Goal: Task Accomplishment & Management: Use online tool/utility

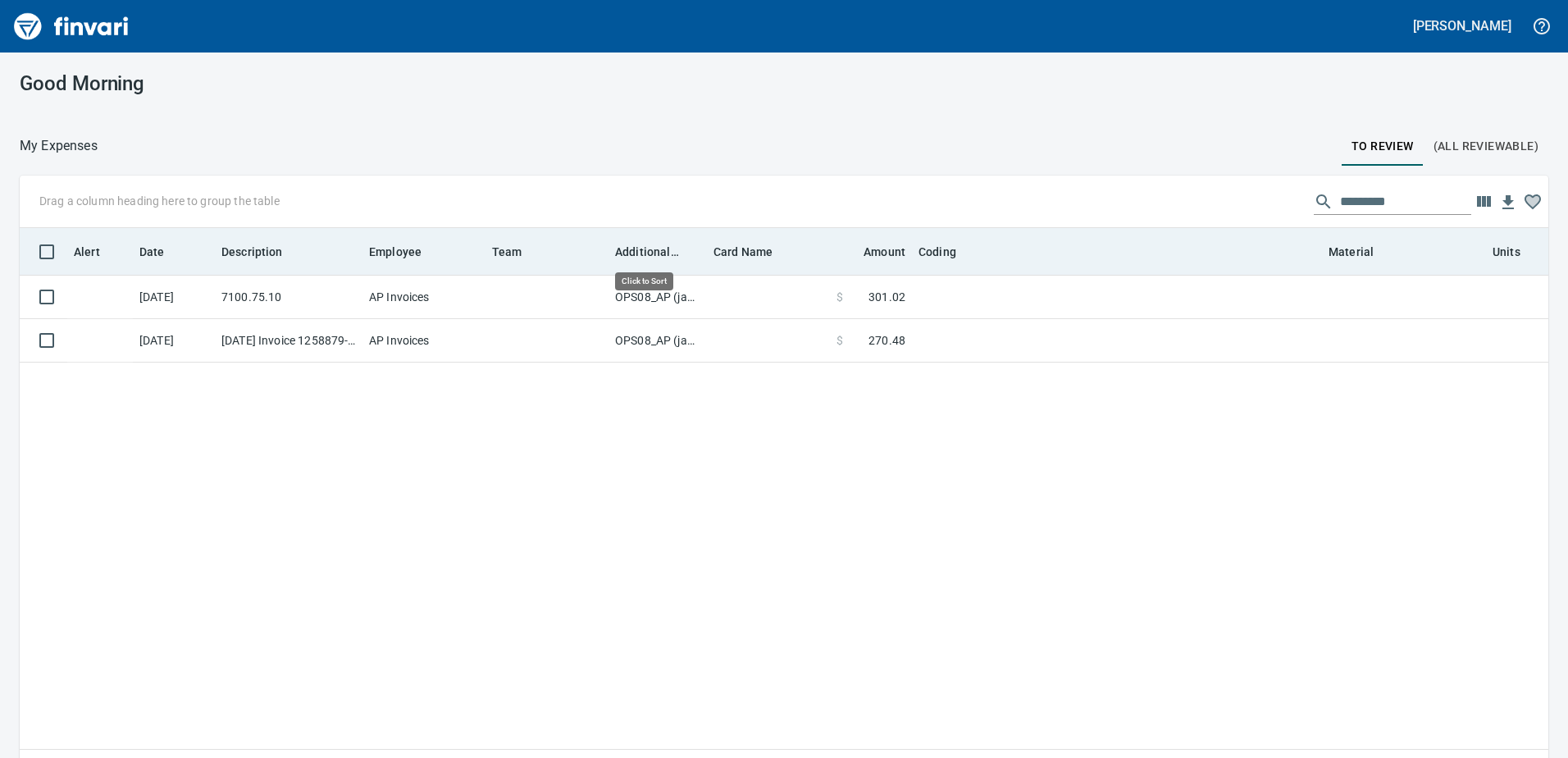
scroll to position [553, 1504]
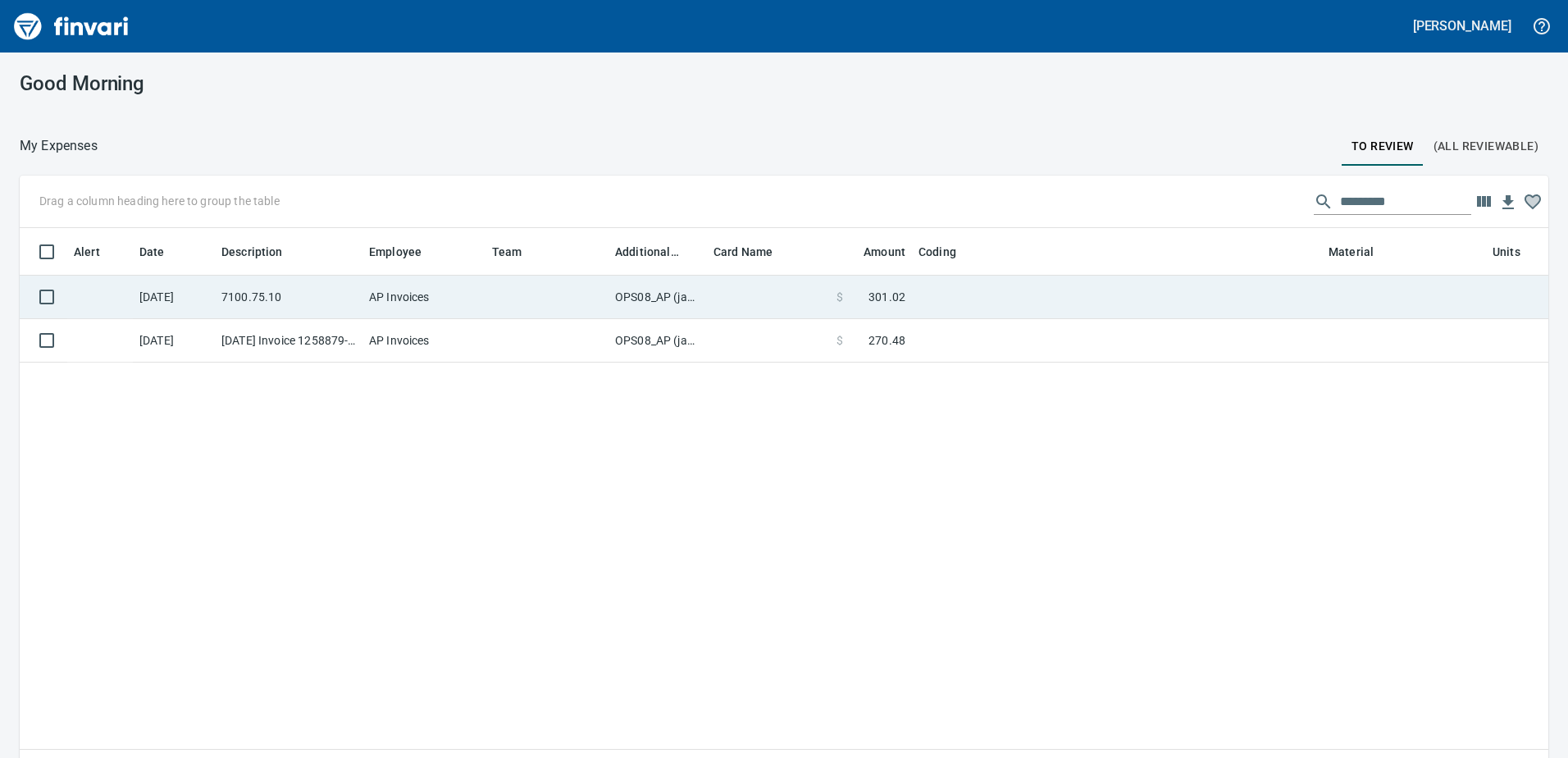
click at [650, 294] on td "OPS08_AP (janettep, samr)" at bounding box center [658, 297] width 98 height 43
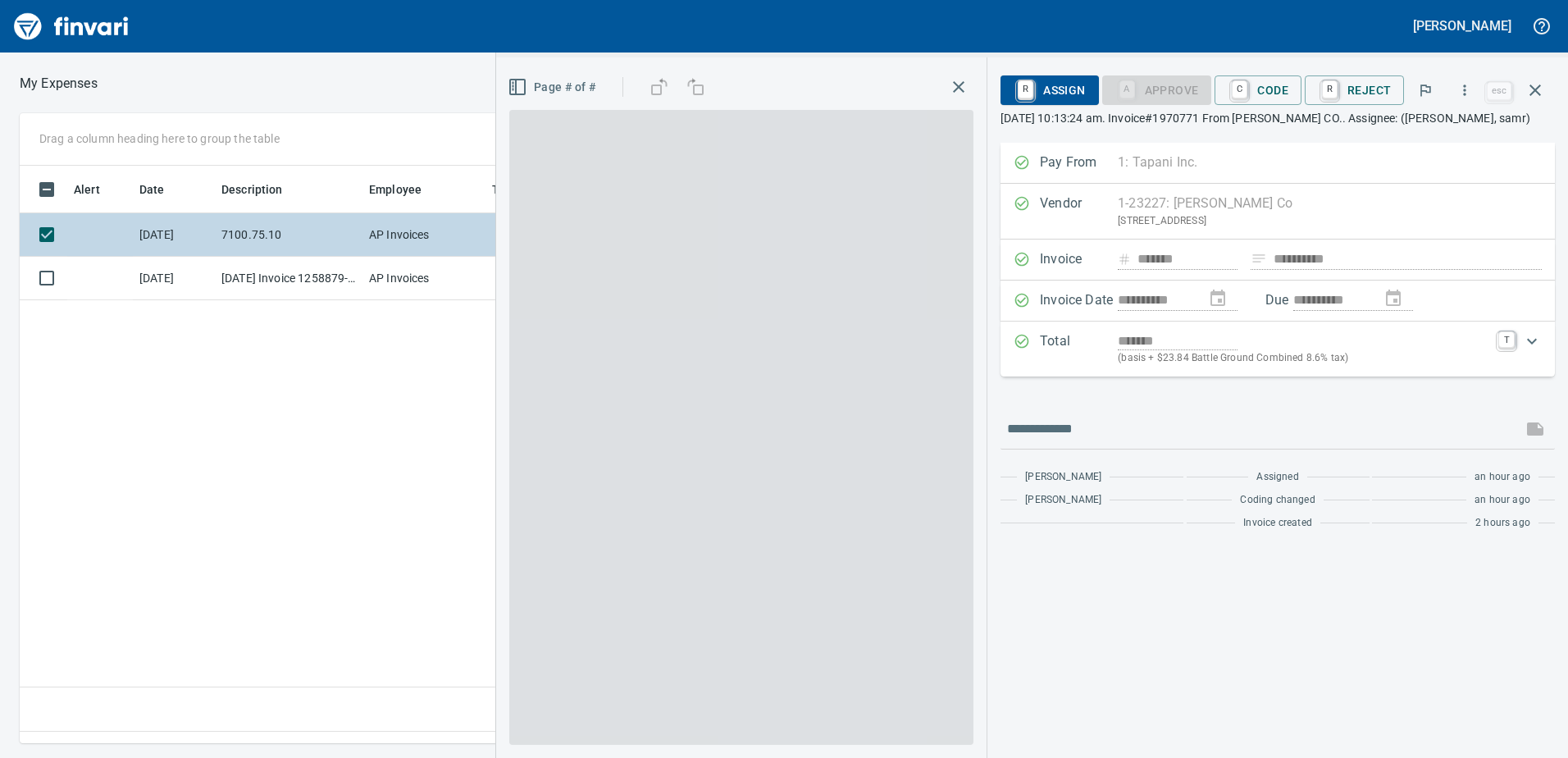
scroll to position [553, 1106]
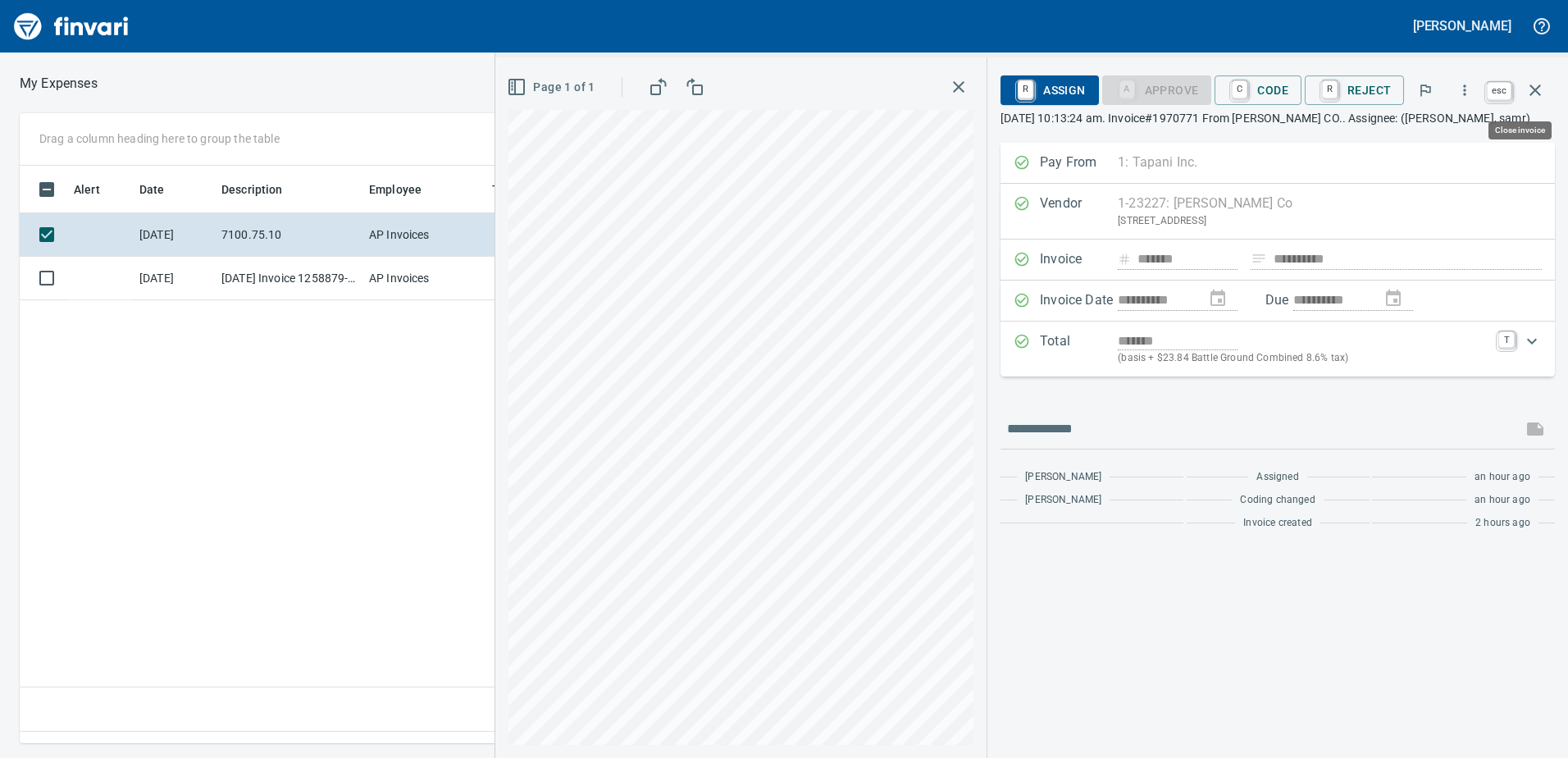
click at [1534, 86] on icon "button" at bounding box center [1535, 90] width 20 height 20
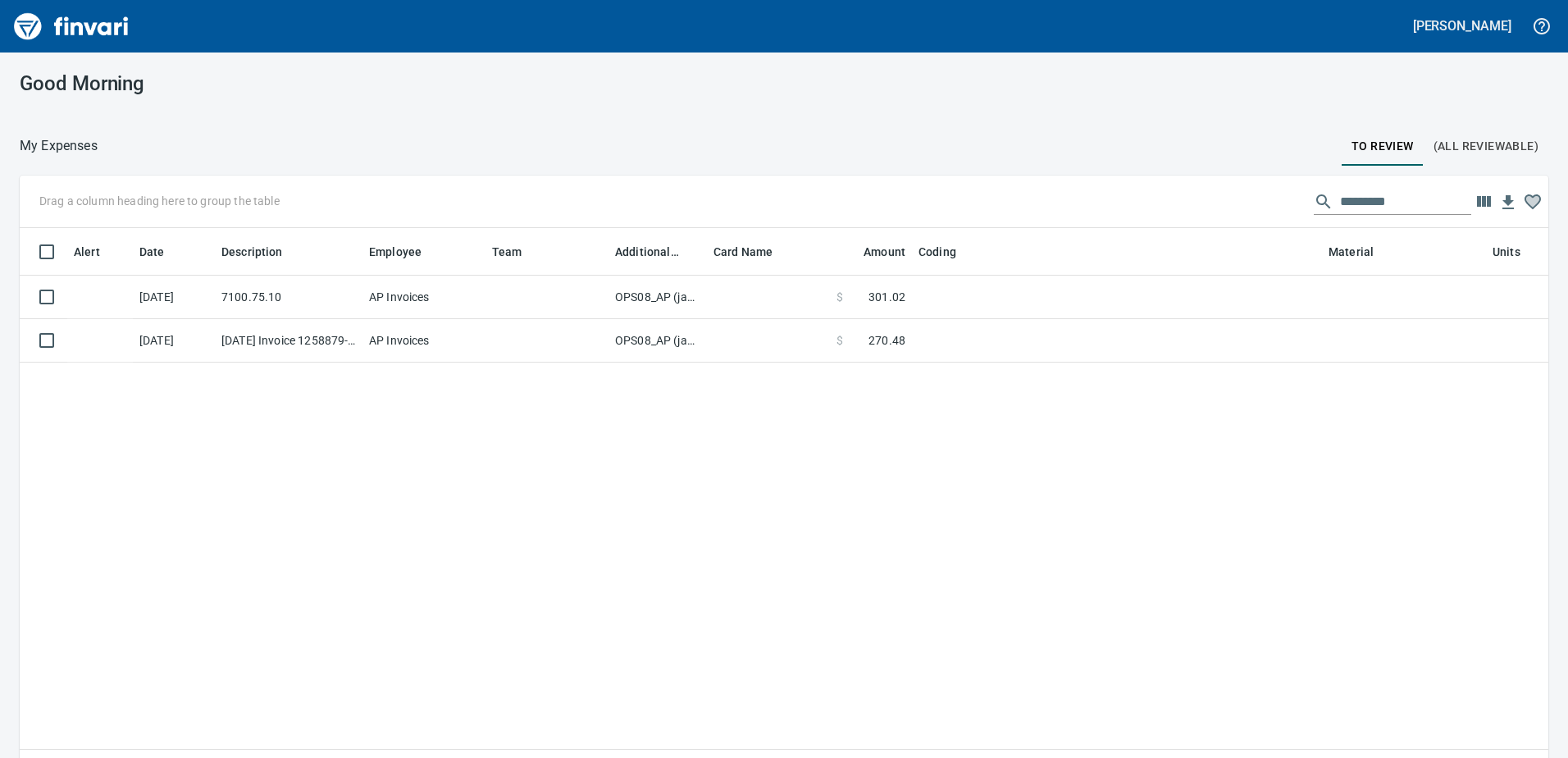
scroll to position [2, 2]
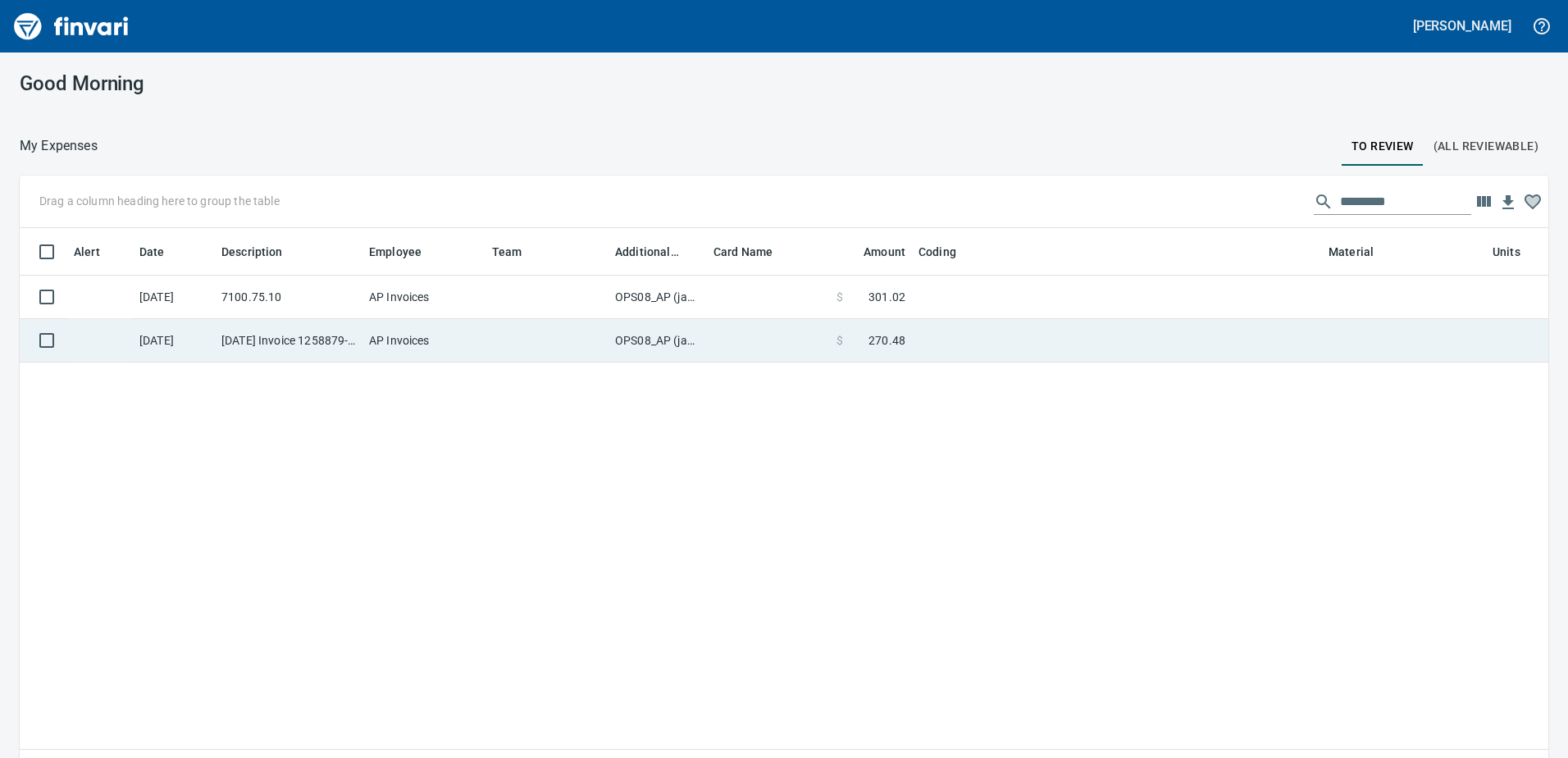
click at [670, 344] on td "OPS08_AP (janettep, samr)" at bounding box center [658, 341] width 98 height 43
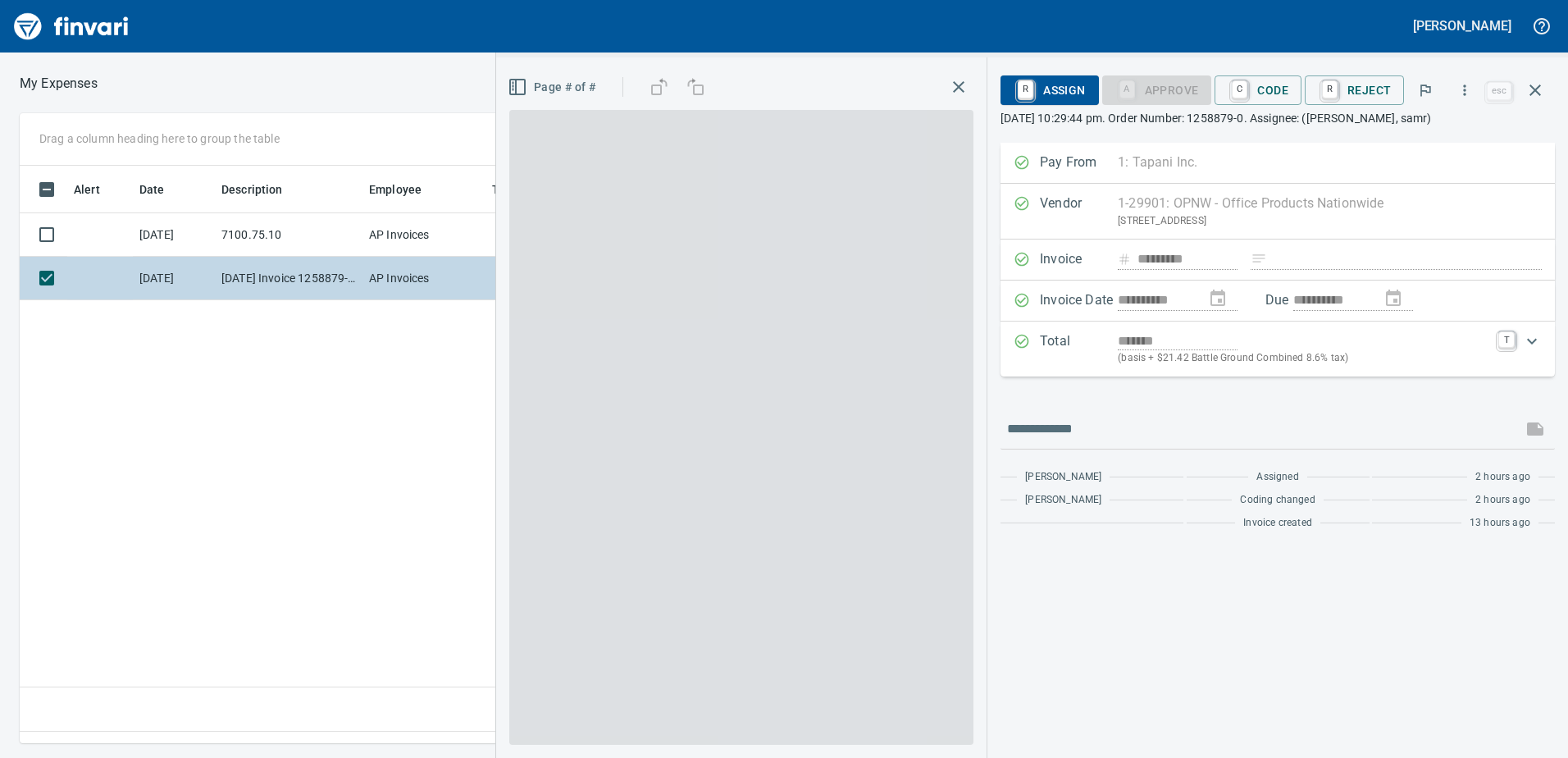
scroll to position [553, 1106]
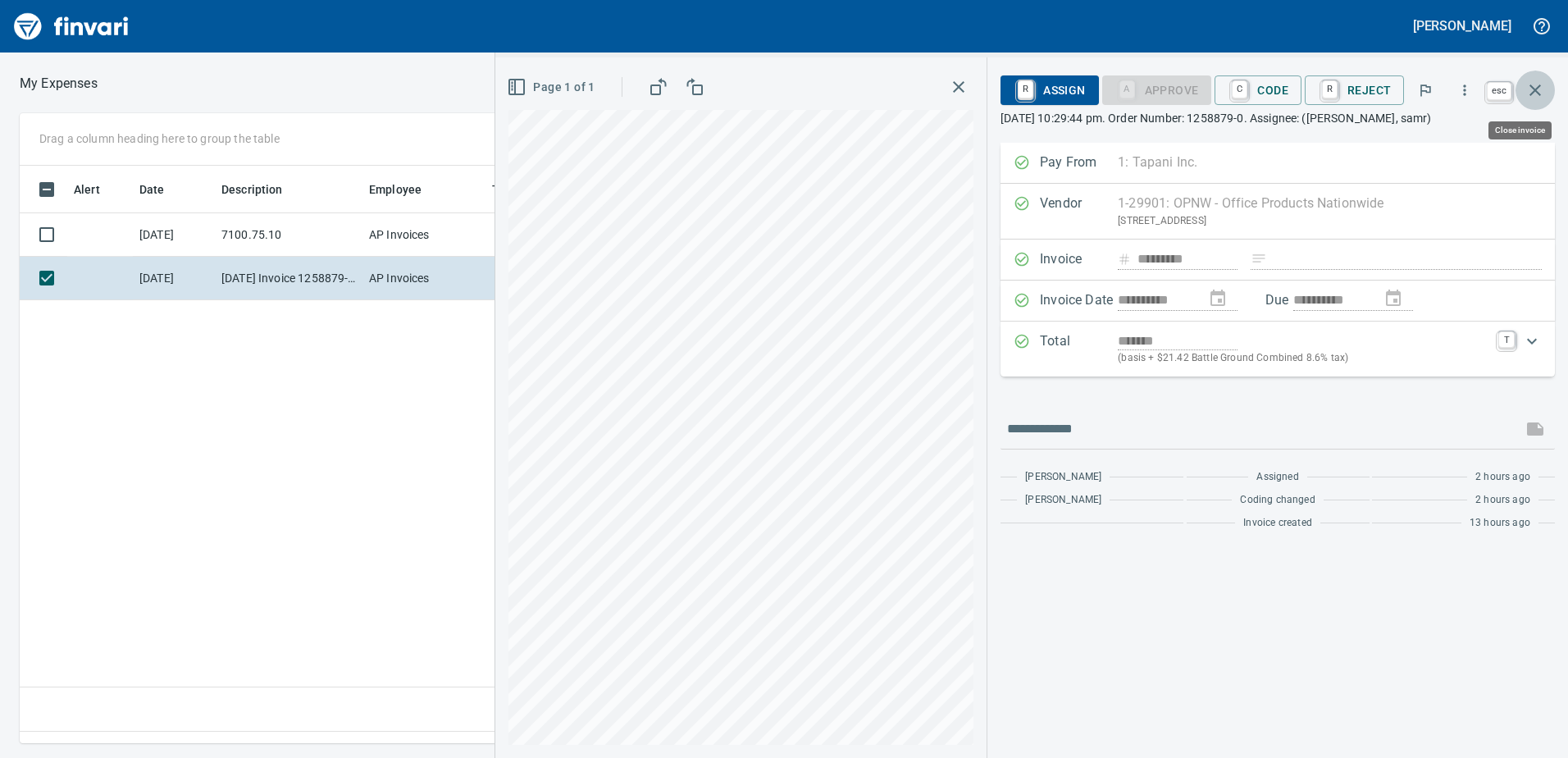
click at [1546, 91] on button "button" at bounding box center [1535, 90] width 39 height 39
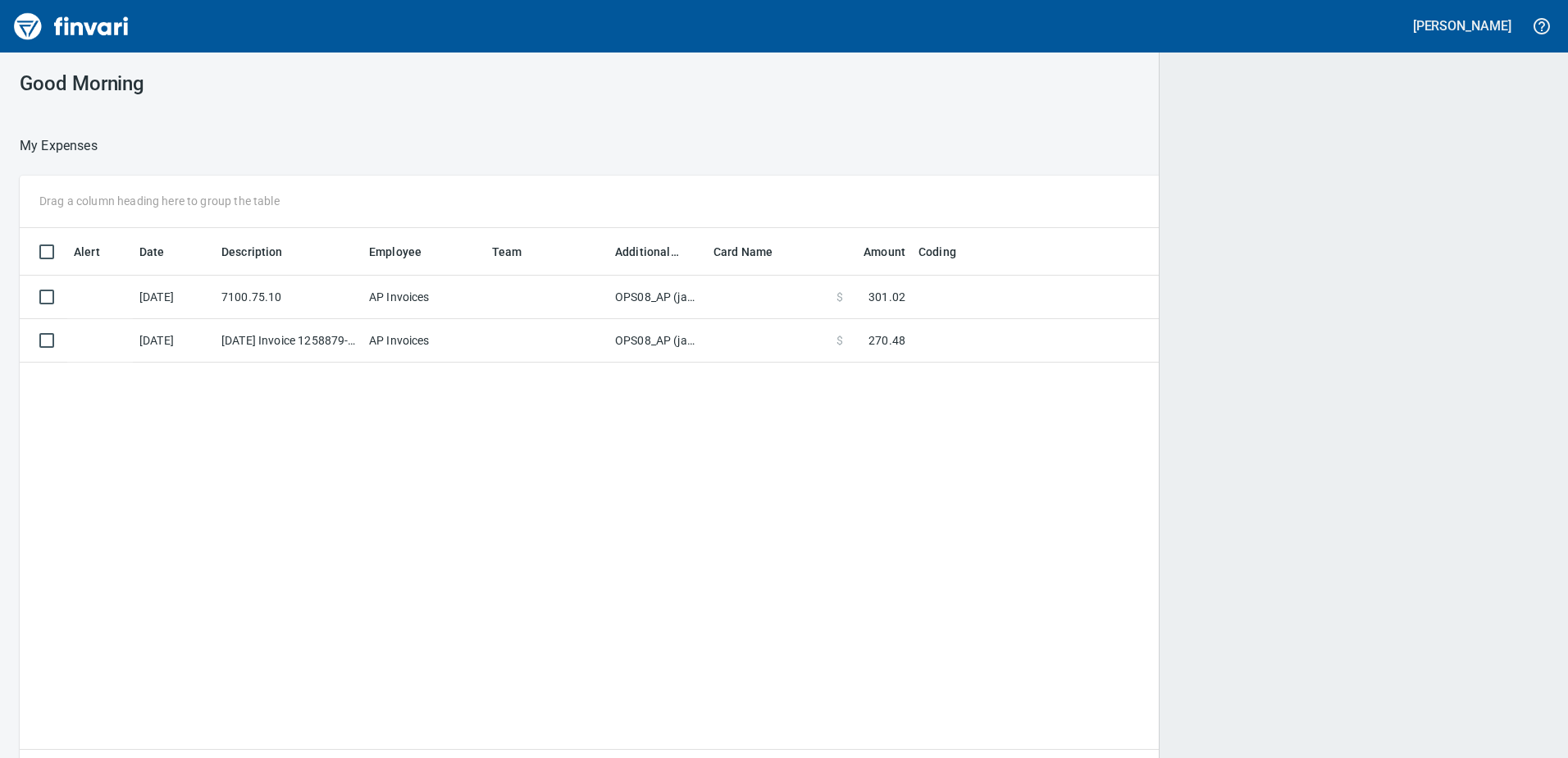
scroll to position [553, 1501]
